Goal: Task Accomplishment & Management: Use online tool/utility

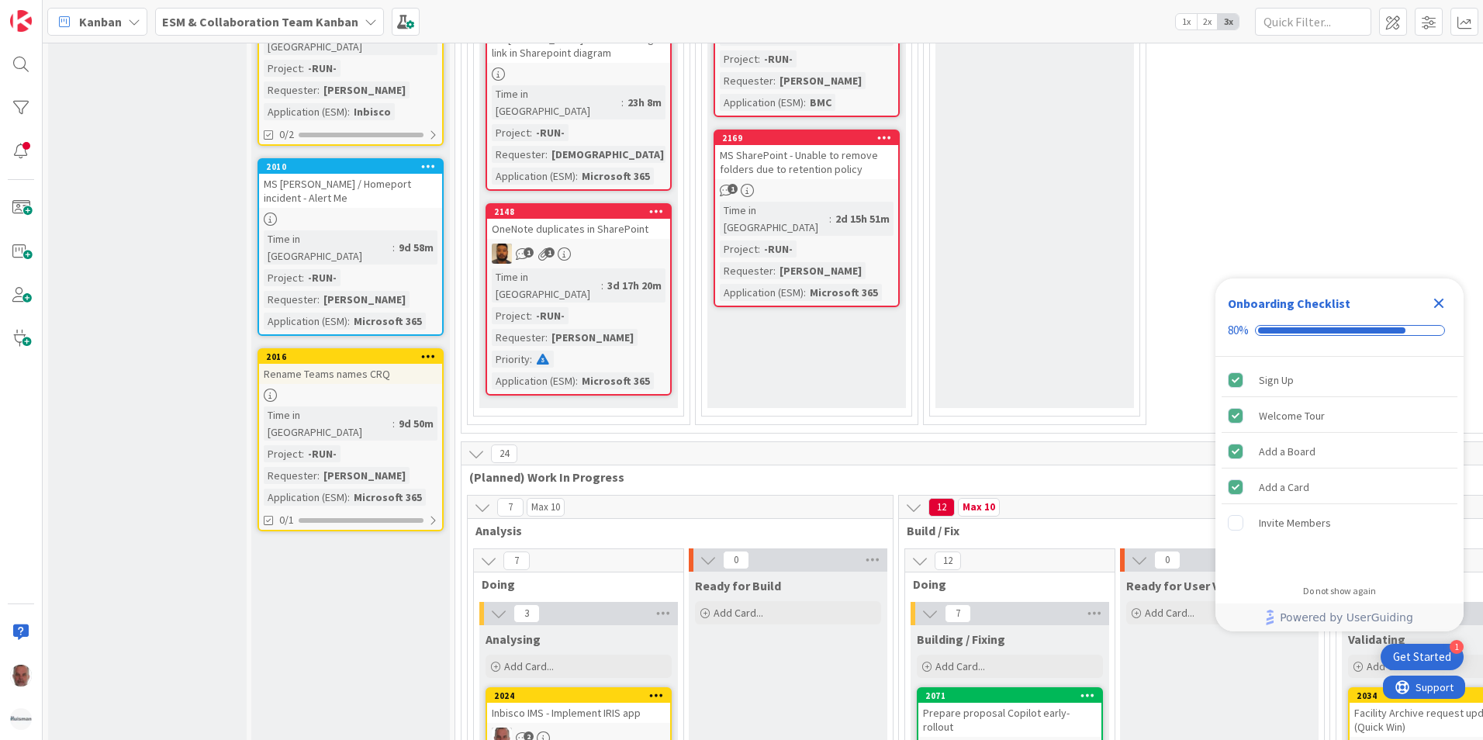
scroll to position [1552, 0]
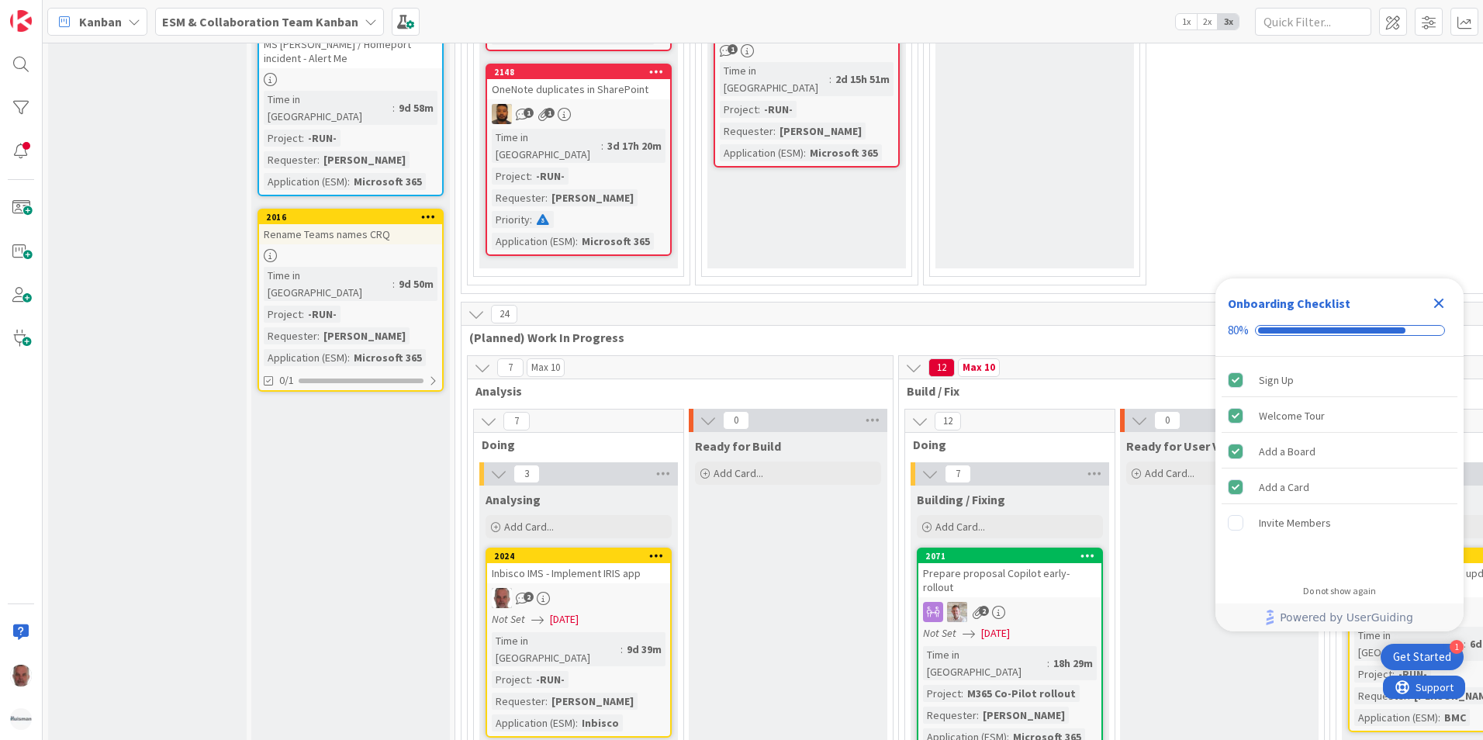
click at [1440, 303] on icon "Close Checklist" at bounding box center [1440, 304] width 10 height 10
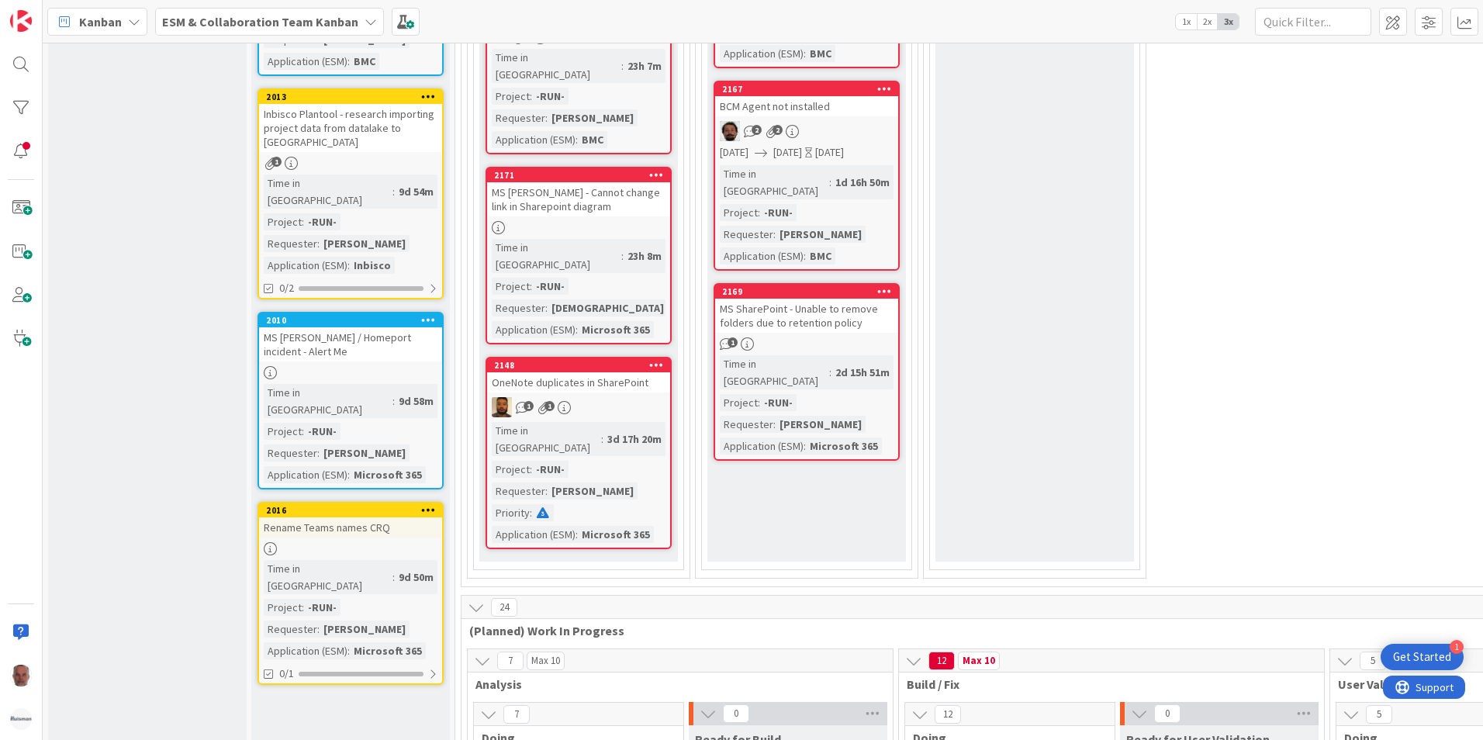
scroll to position [1474, 0]
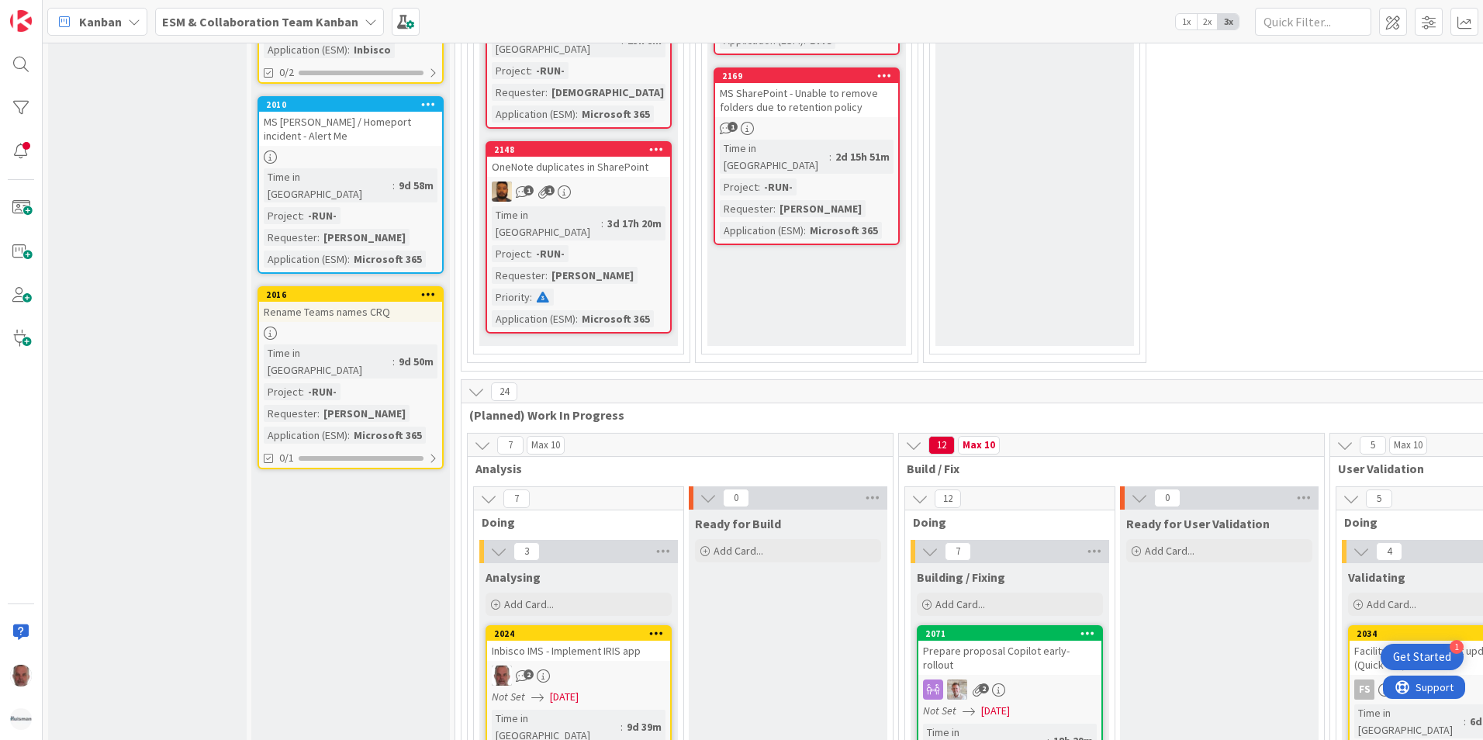
click at [579, 689] on span "10/02/2025" at bounding box center [564, 697] width 29 height 16
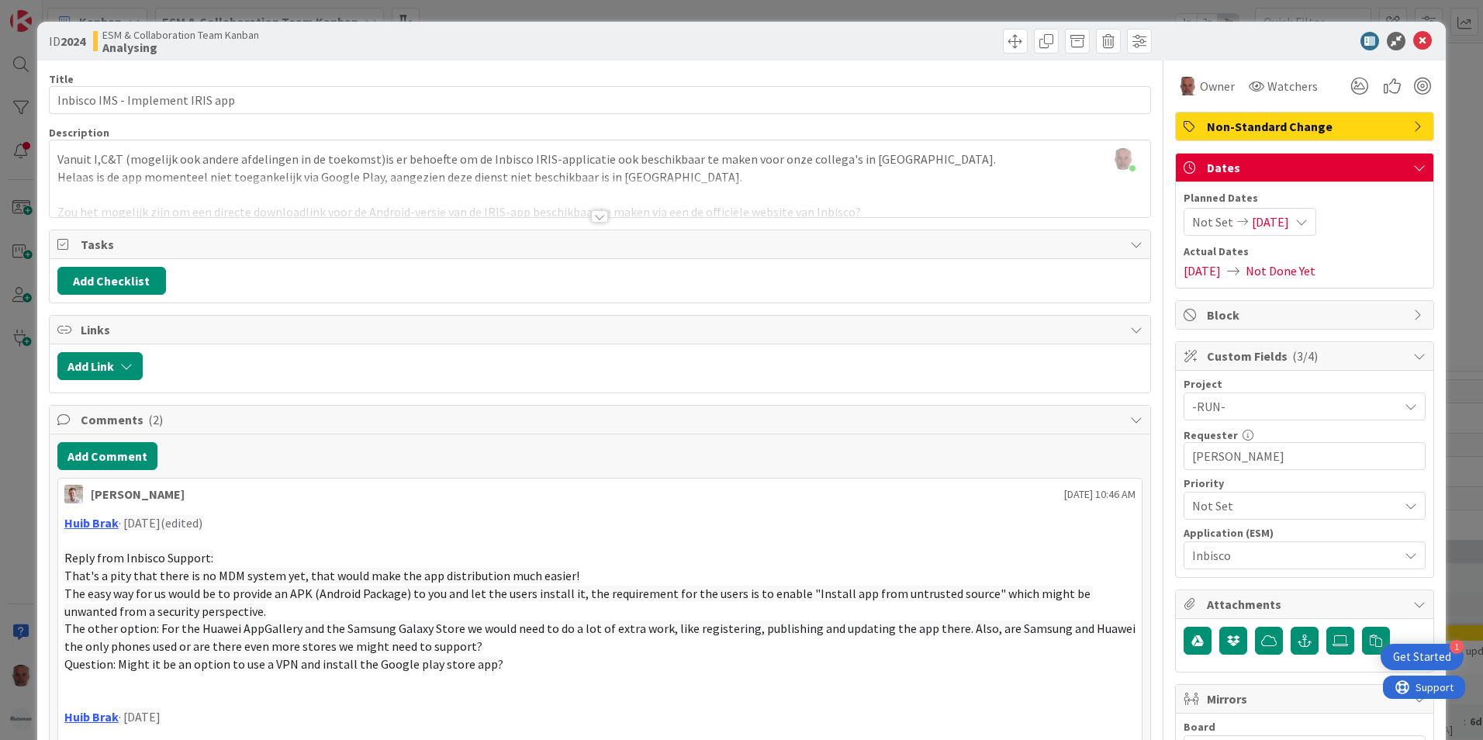
click at [1308, 220] on icon at bounding box center [1302, 222] width 12 height 12
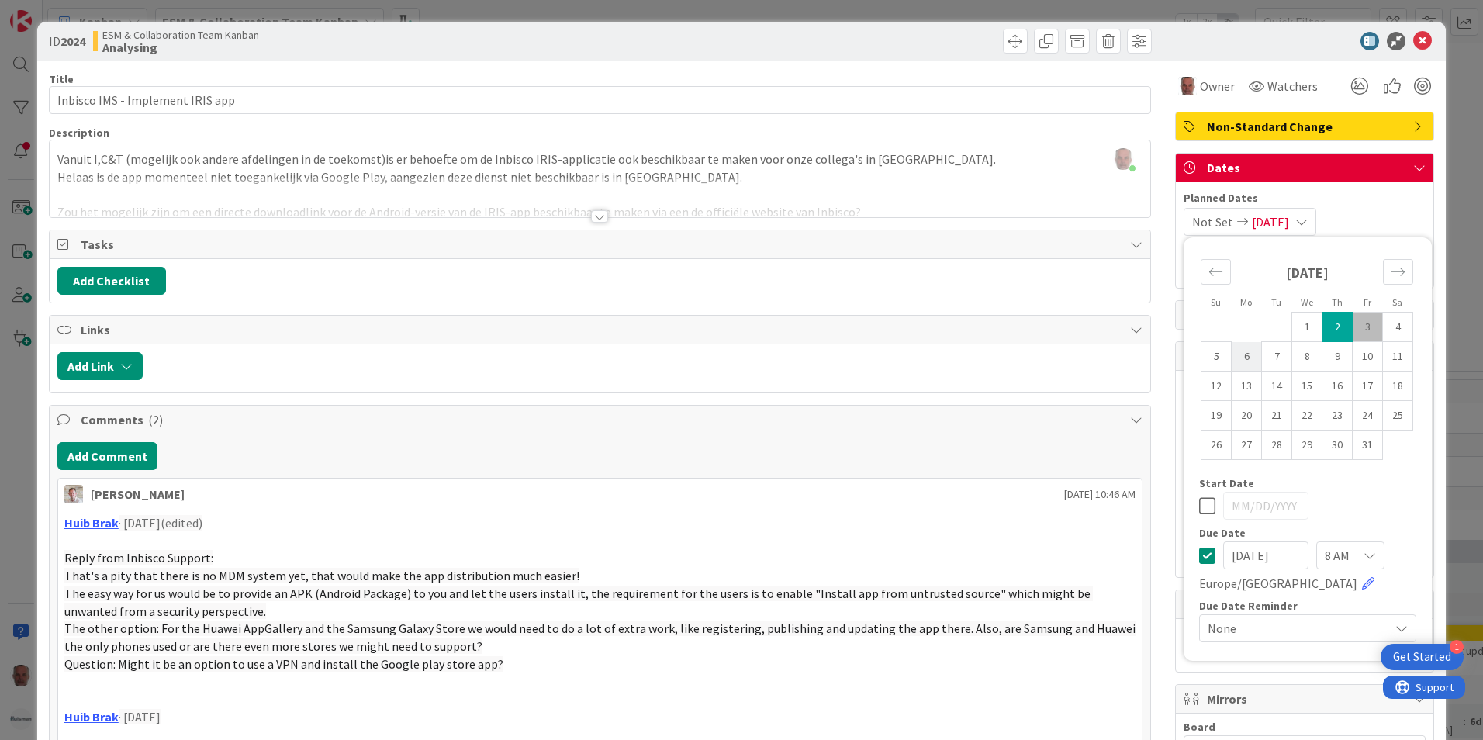
click at [1237, 358] on td "6" at bounding box center [1247, 356] width 30 height 29
type input "10/06/2025"
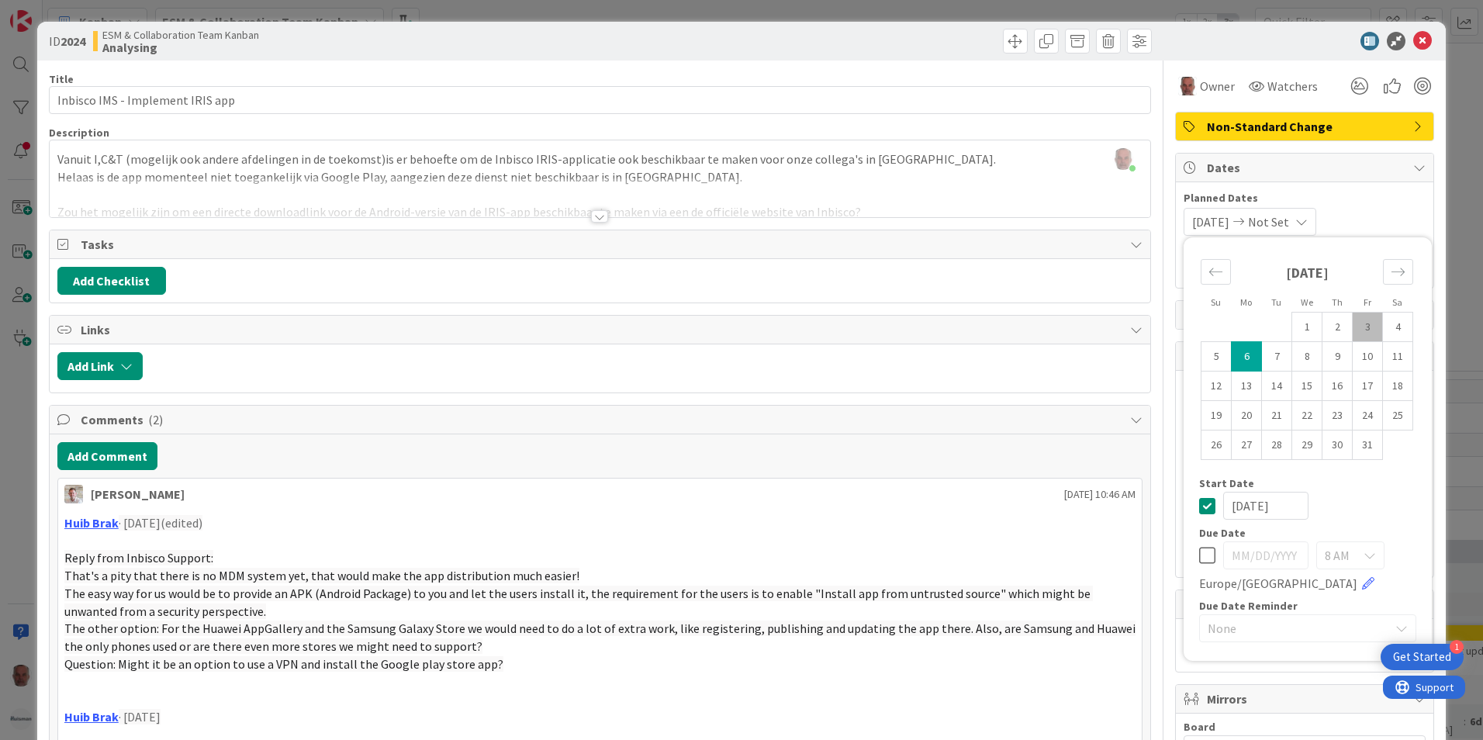
click at [1199, 557] on icon at bounding box center [1207, 555] width 16 height 19
type input "10/07/2025"
click at [1199, 507] on icon at bounding box center [1207, 506] width 16 height 19
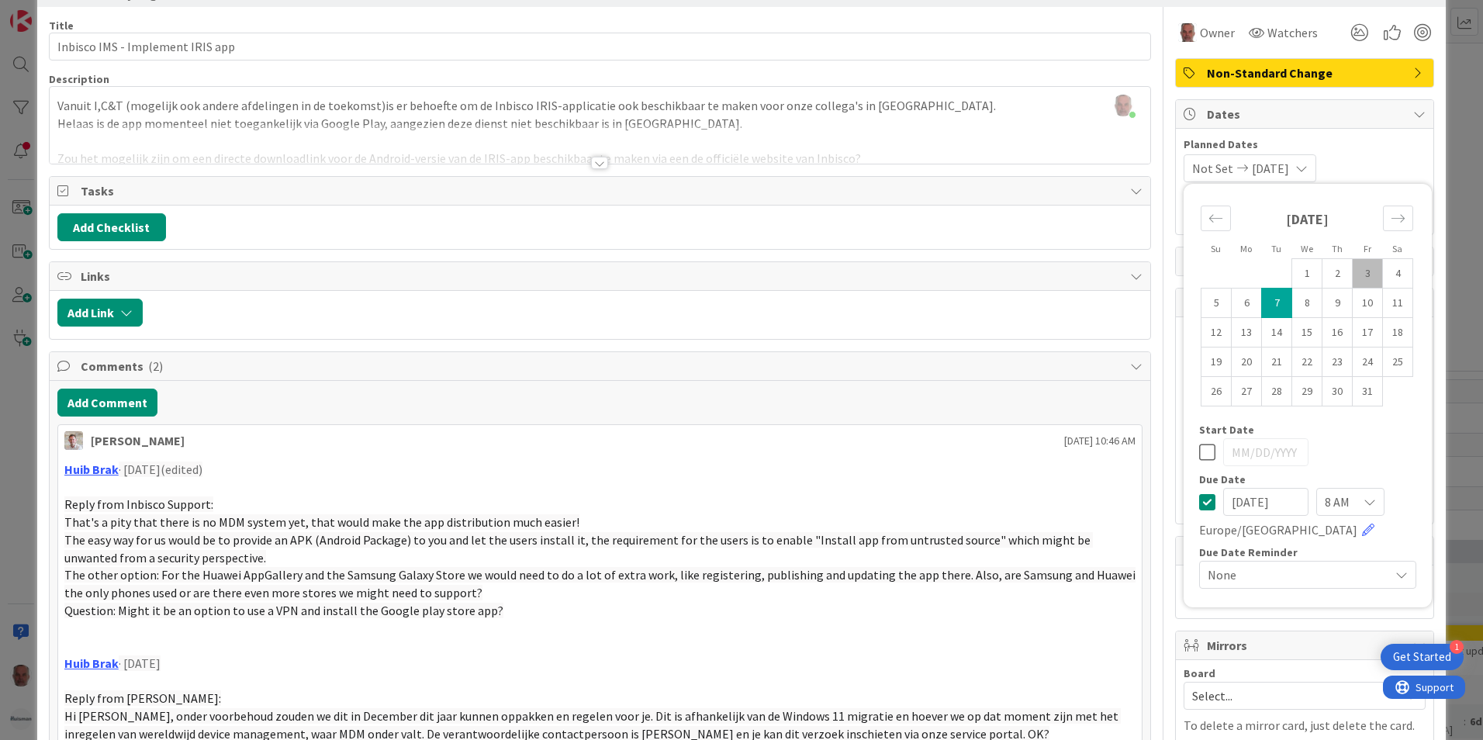
scroll to position [155, 0]
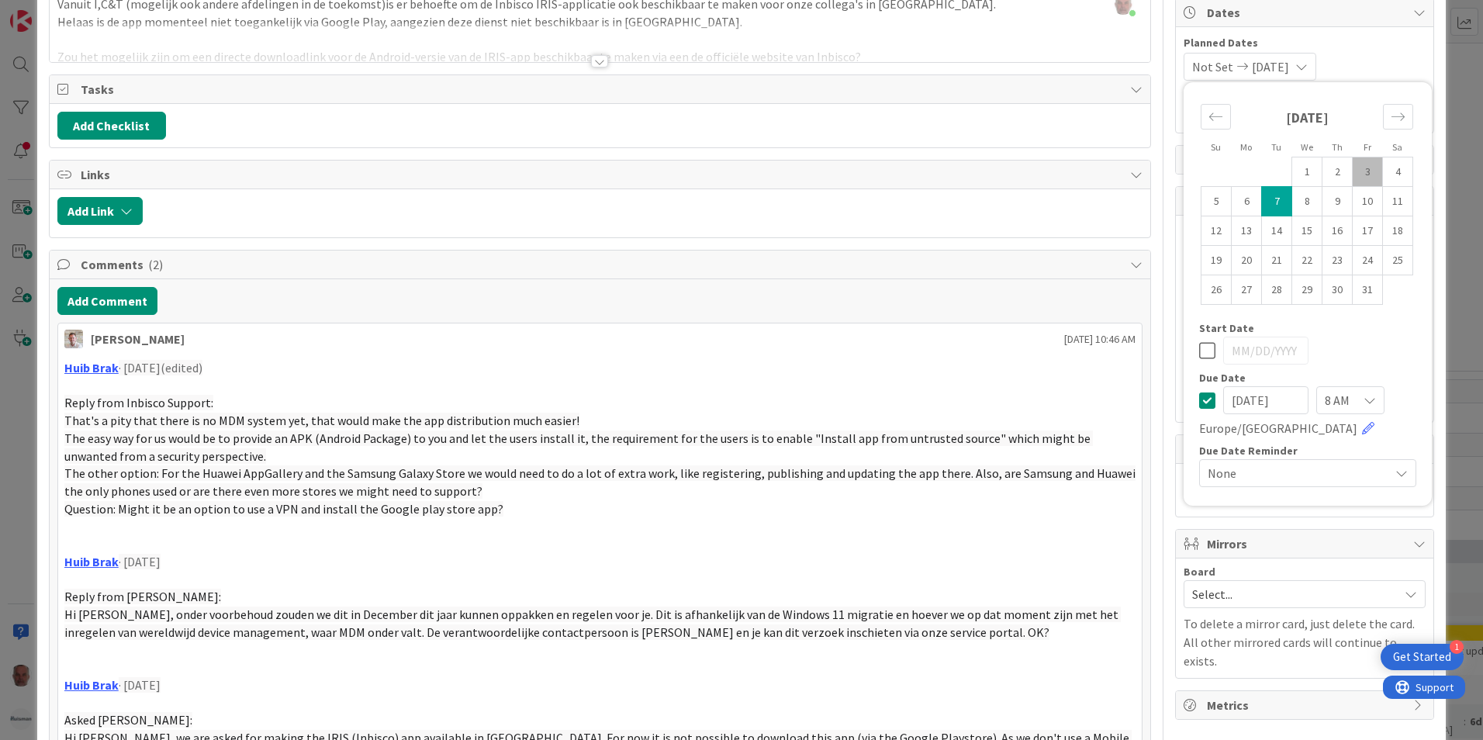
click at [18, 528] on div "ID 2024 ESM & Collaboration Team Kanban Analysing Title 32 / 128 Inbisco IMS - …" at bounding box center [741, 370] width 1483 height 740
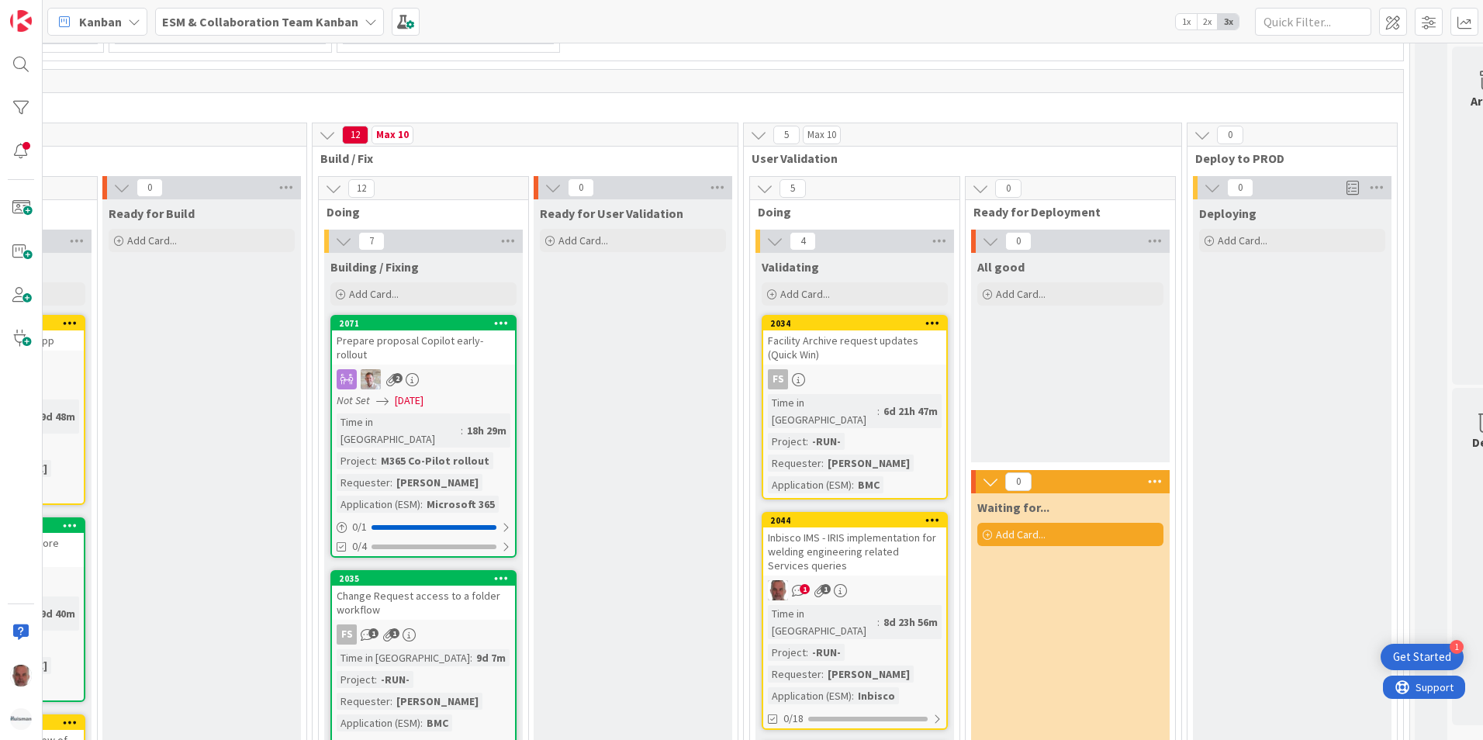
scroll to position [1784, 587]
click at [365, 21] on icon at bounding box center [371, 22] width 12 height 12
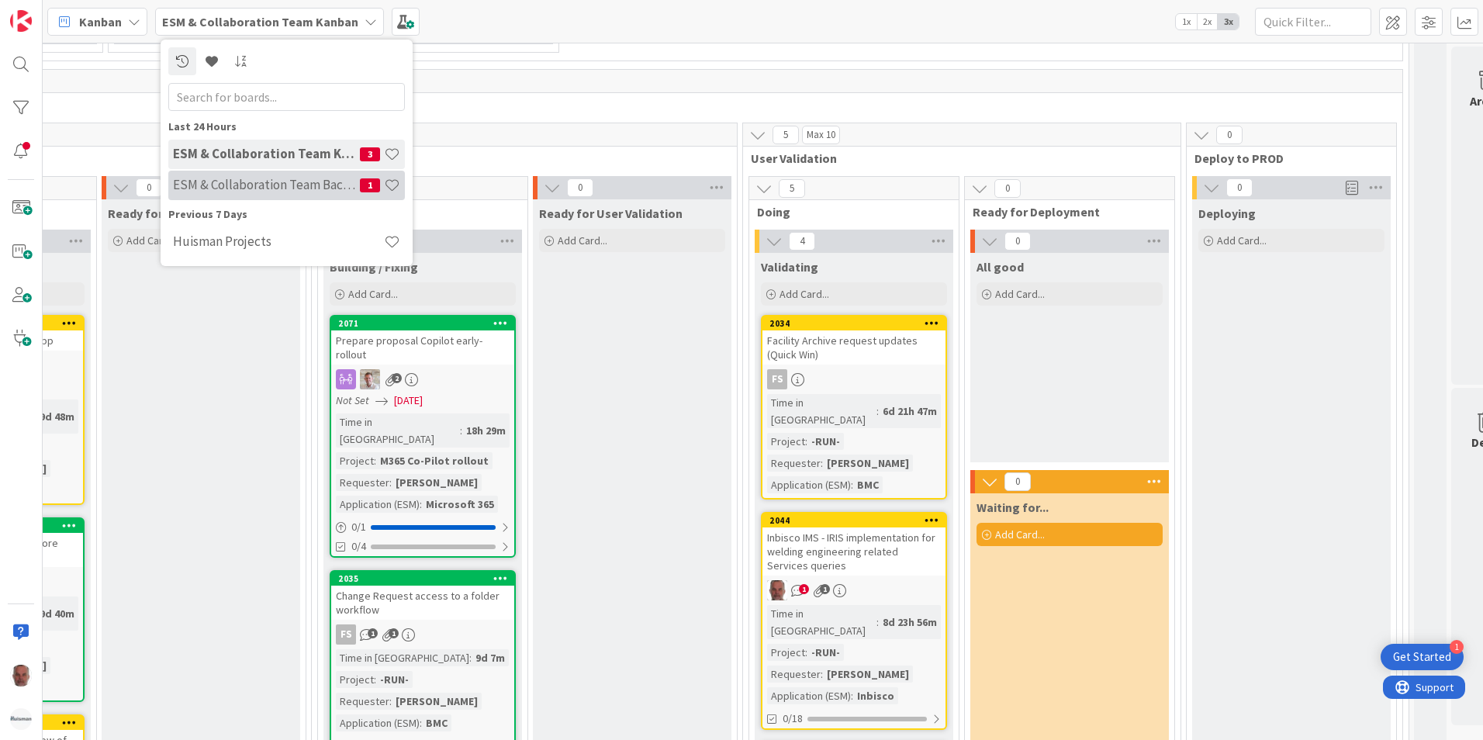
click at [282, 182] on h4 "ESM & Collaboration Team Backlog" at bounding box center [266, 185] width 187 height 16
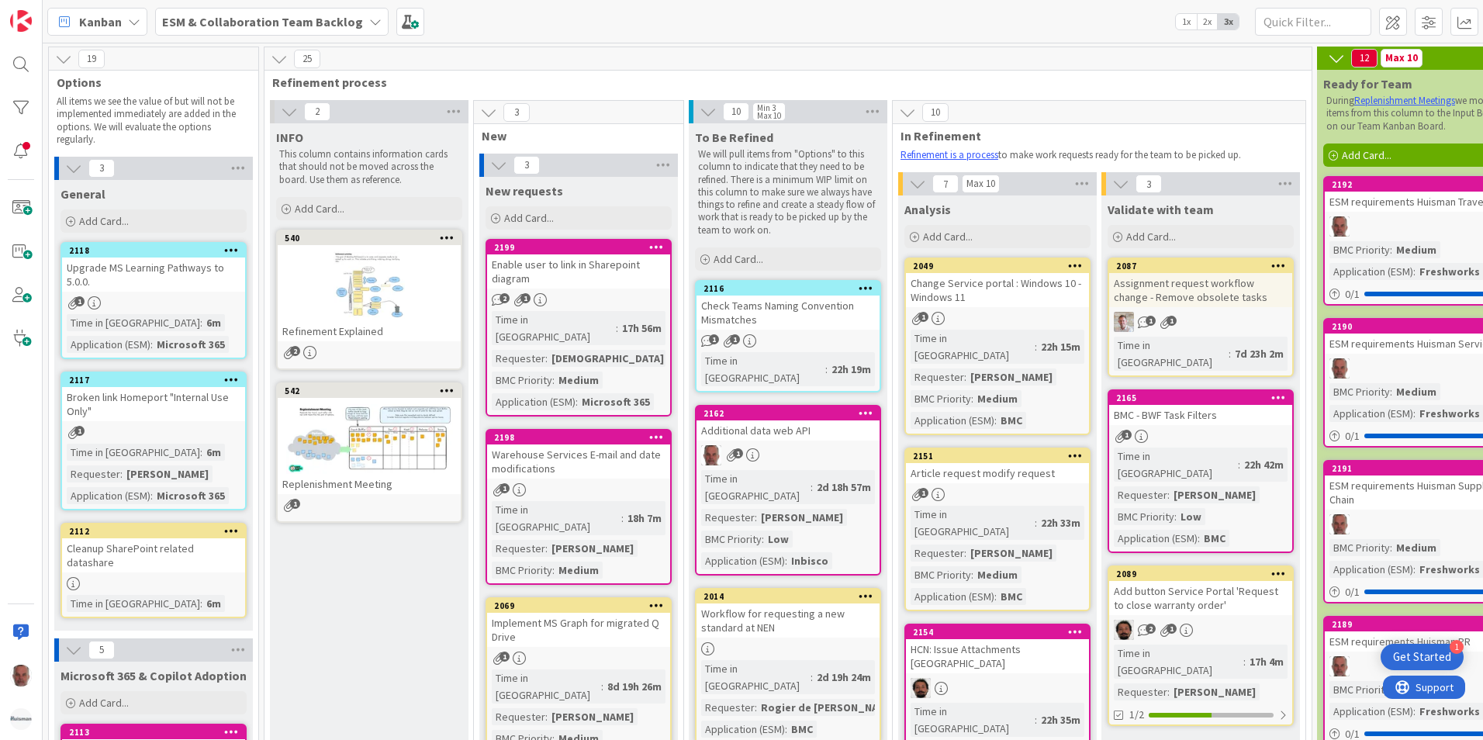
click at [369, 24] on icon at bounding box center [375, 22] width 12 height 12
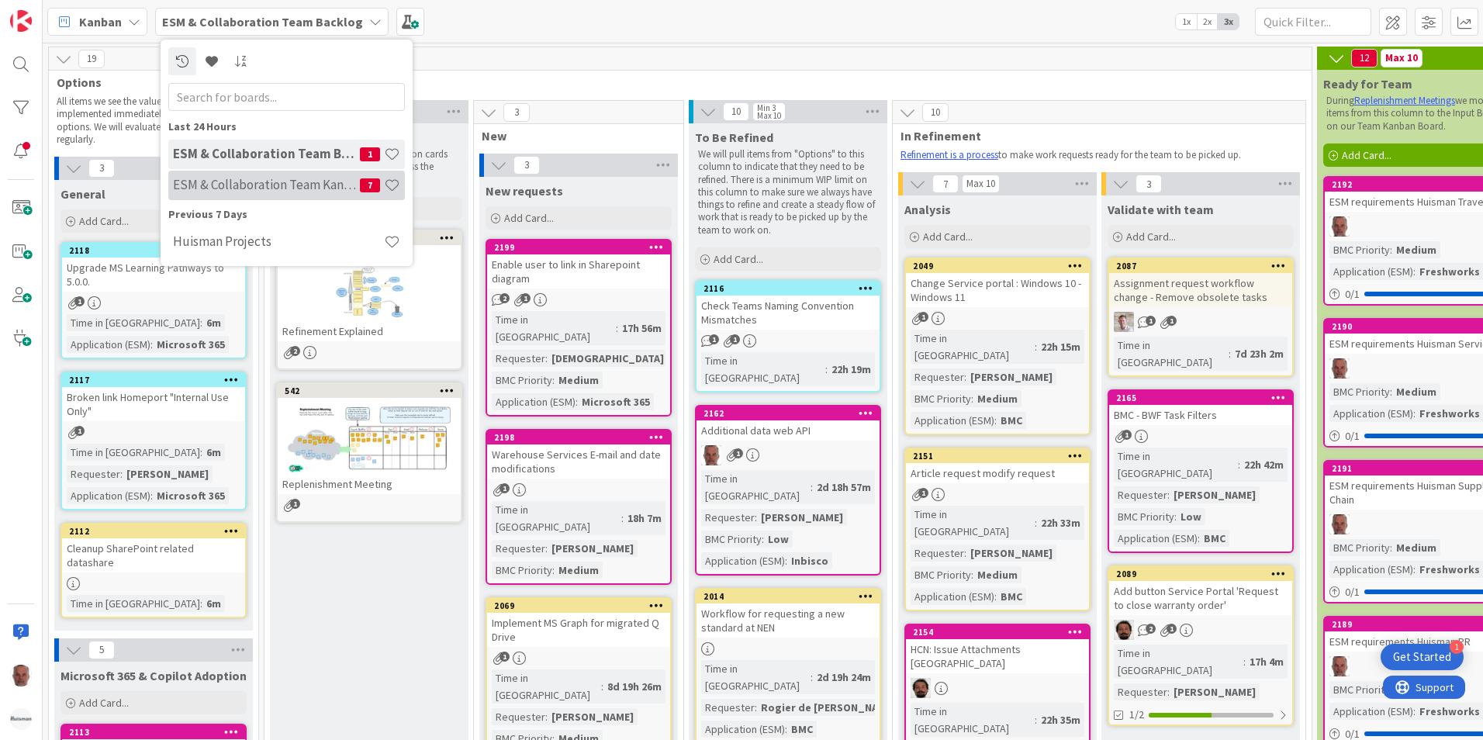
click at [244, 178] on h4 "ESM & Collaboration Team Kanban" at bounding box center [266, 185] width 187 height 16
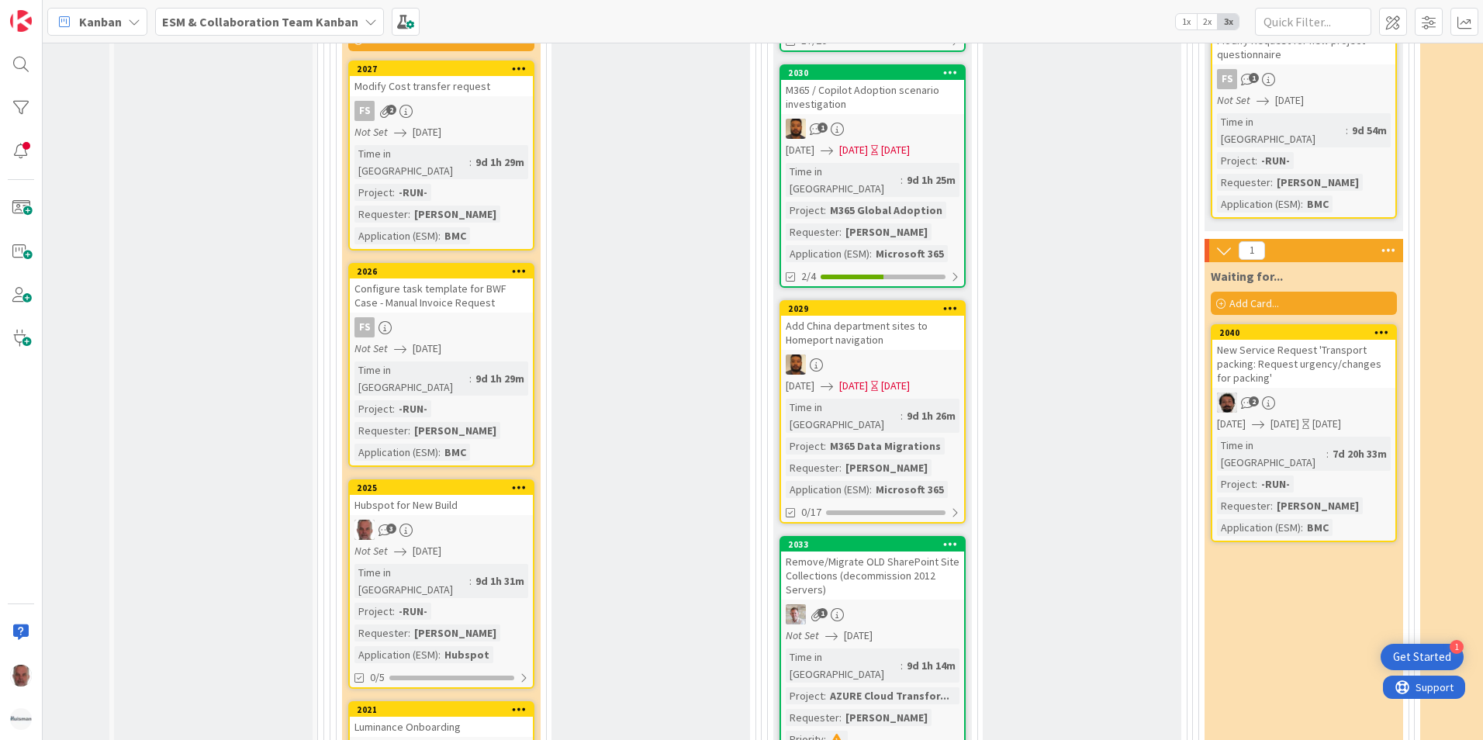
scroll to position [2948, 137]
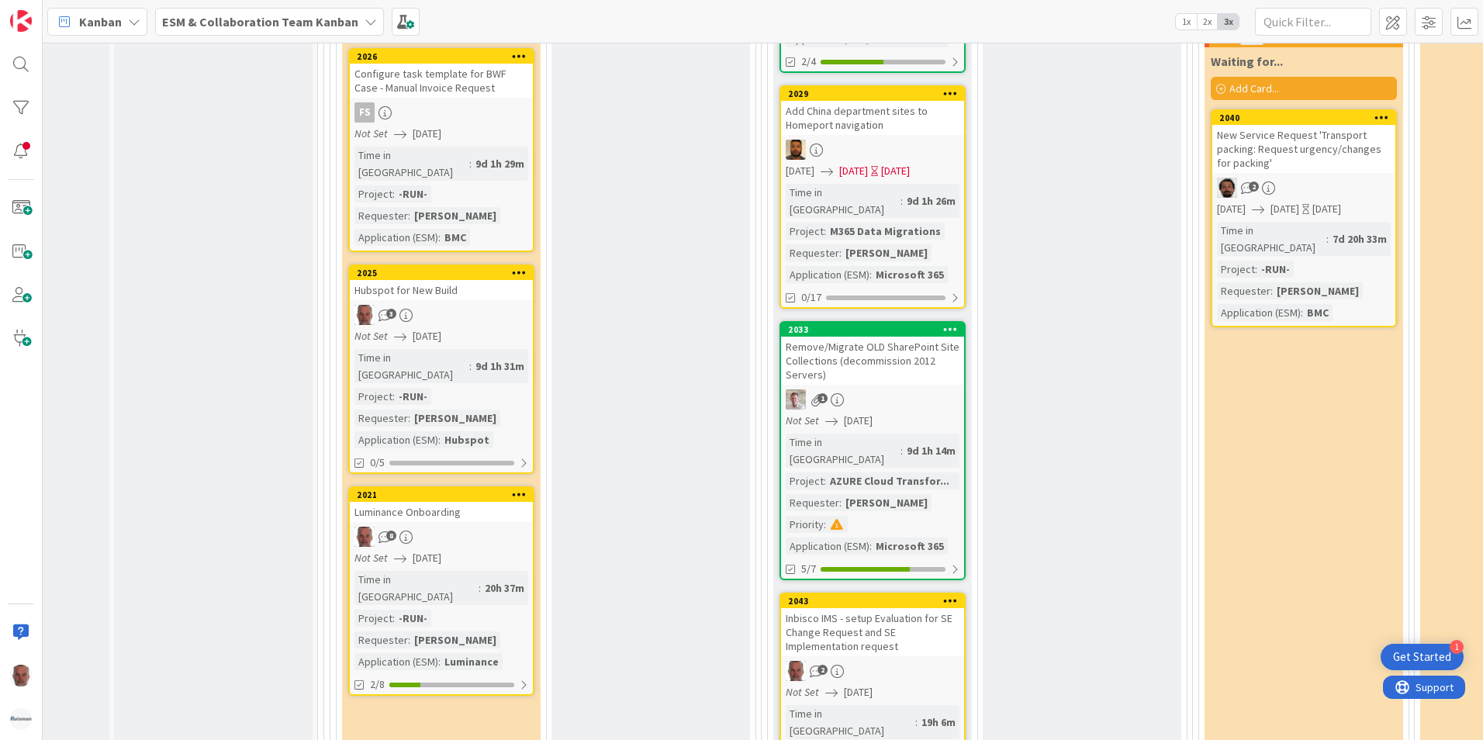
click at [878, 608] on div "Inbisco IMS - setup Evaluation for SE Change Request and SE Implementation requ…" at bounding box center [872, 632] width 183 height 48
